Goal: Transaction & Acquisition: Purchase product/service

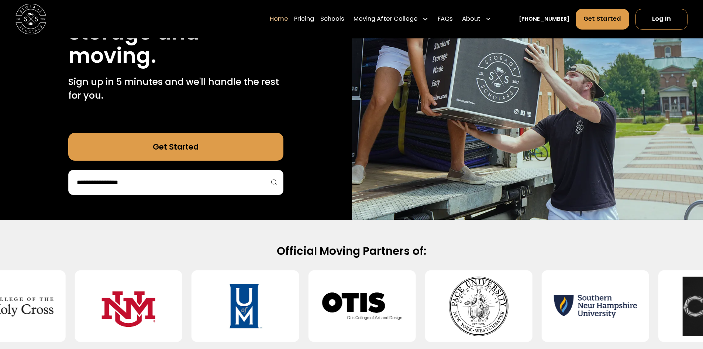
scroll to position [148, 0]
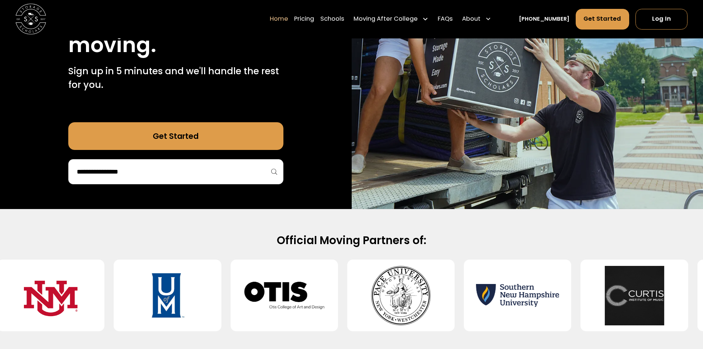
click at [208, 175] on input "search" at bounding box center [176, 171] width 200 height 13
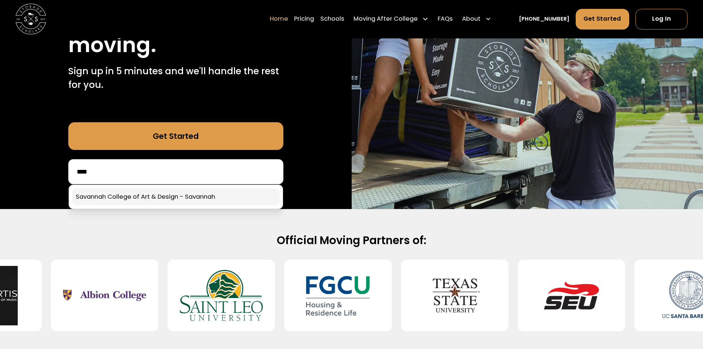
type input "****"
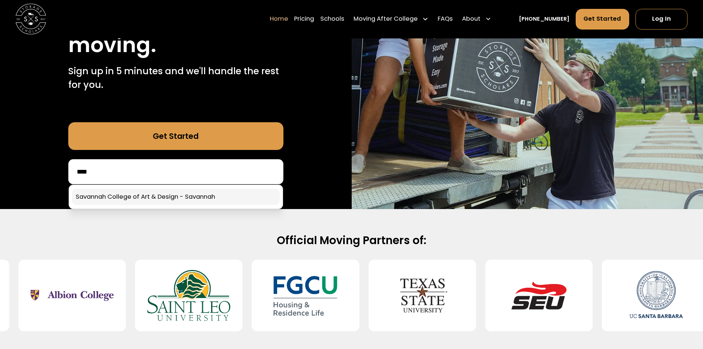
click at [190, 194] on link at bounding box center [176, 197] width 208 height 16
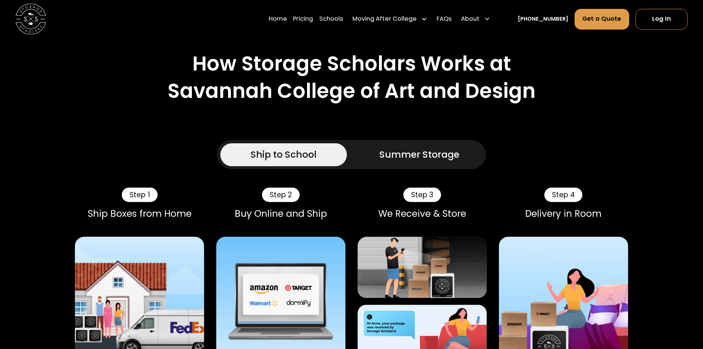
scroll to position [406, 0]
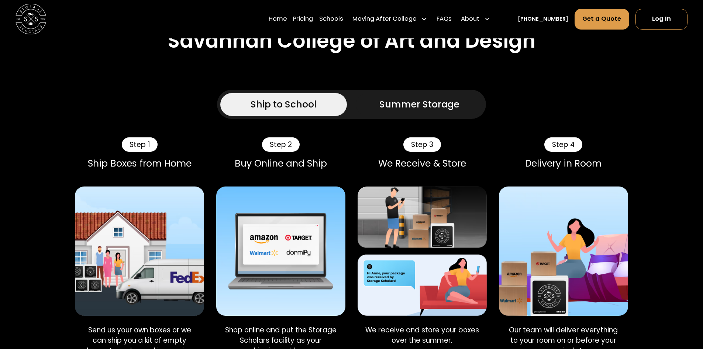
click at [435, 97] on div "Summer Storage" at bounding box center [420, 104] width 80 height 14
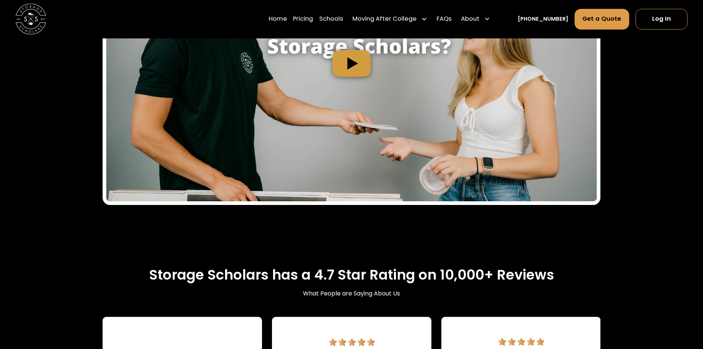
scroll to position [997, 0]
